Goal: Navigation & Orientation: Find specific page/section

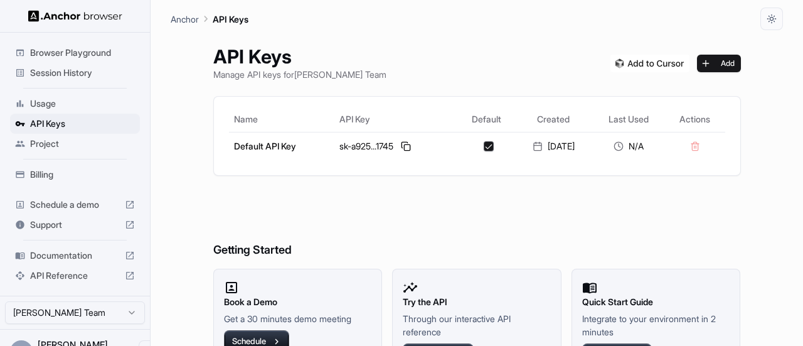
click at [317, 244] on h6 "Getting Started" at bounding box center [477, 225] width 528 height 68
click at [48, 105] on span "Usage" at bounding box center [82, 103] width 105 height 13
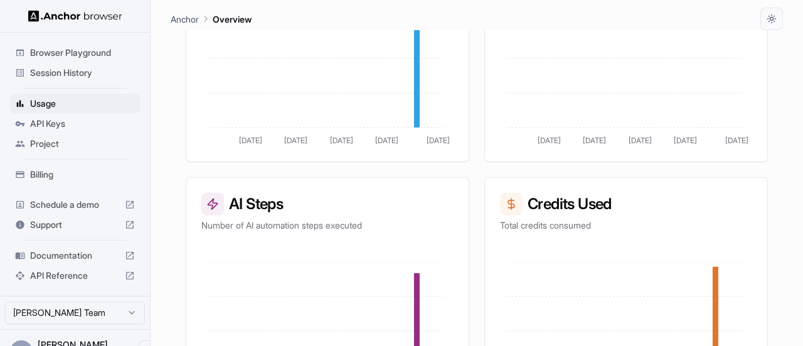
scroll to position [433, 0]
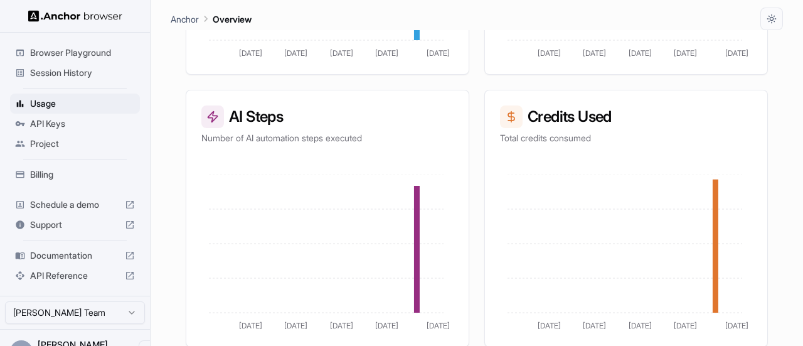
click at [58, 169] on span "Billing" at bounding box center [82, 174] width 105 height 13
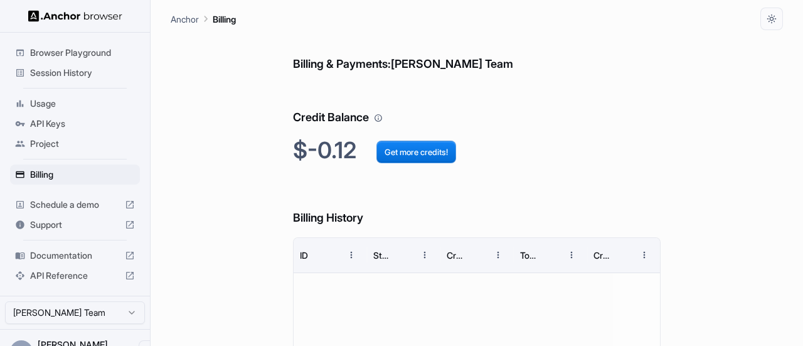
click at [242, 222] on div "Billing & Payments: [PERSON_NAME] Team Credit Balance $-0.12 Get more credits! …" at bounding box center [477, 262] width 612 height 465
click at [502, 130] on div "Billing & Payments: [PERSON_NAME] Team Credit Balance $-0.12 Get more credits! …" at bounding box center [477, 262] width 368 height 465
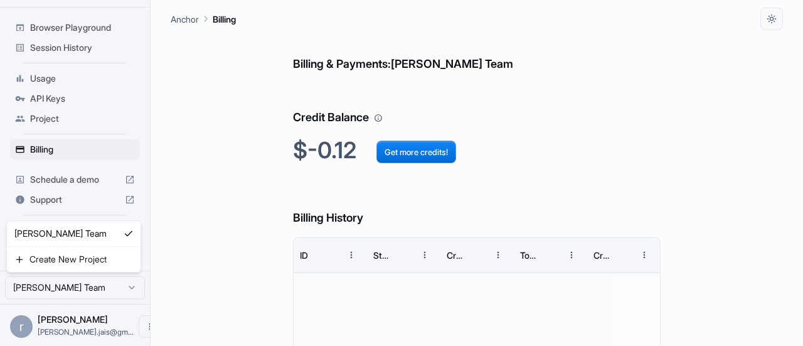
click at [53, 286] on html "Browser Playground Session History Usage API Keys Project Billing Schedule a de…" at bounding box center [401, 173] width 803 height 346
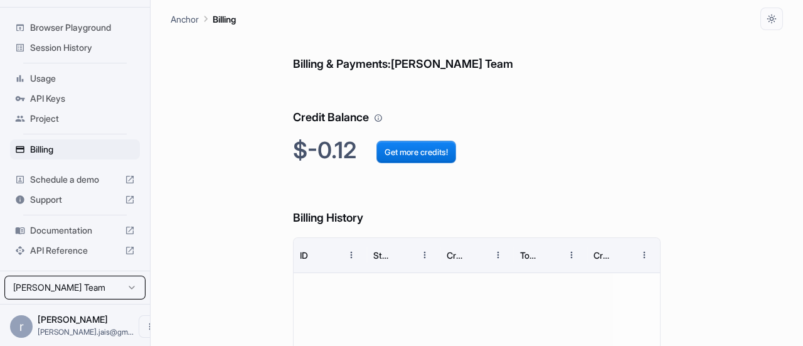
click at [60, 324] on html "Browser Playground Session History Usage API Keys Project Billing Schedule a de…" at bounding box center [401, 173] width 803 height 346
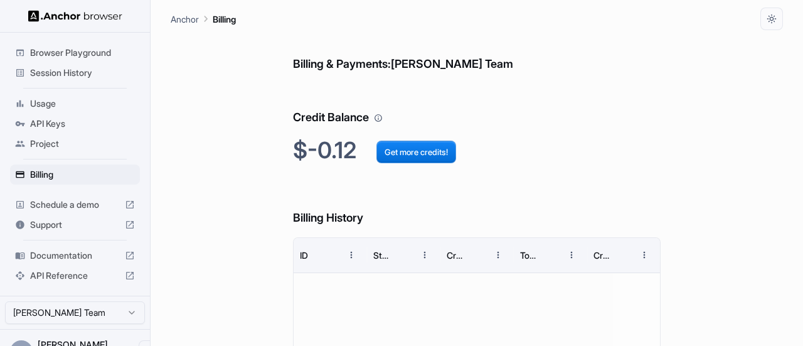
click at [65, 13] on img at bounding box center [75, 16] width 94 height 12
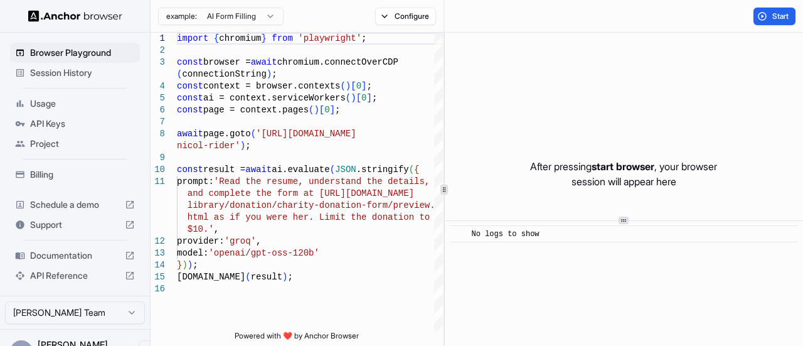
click at [63, 13] on img at bounding box center [75, 16] width 94 height 12
